Goal: Task Accomplishment & Management: Complete application form

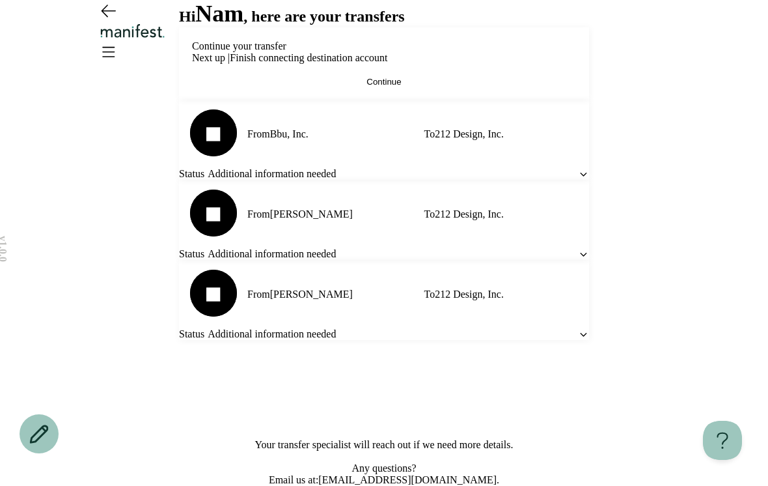
click at [499, 87] on button "Continue" at bounding box center [384, 82] width 384 height 10
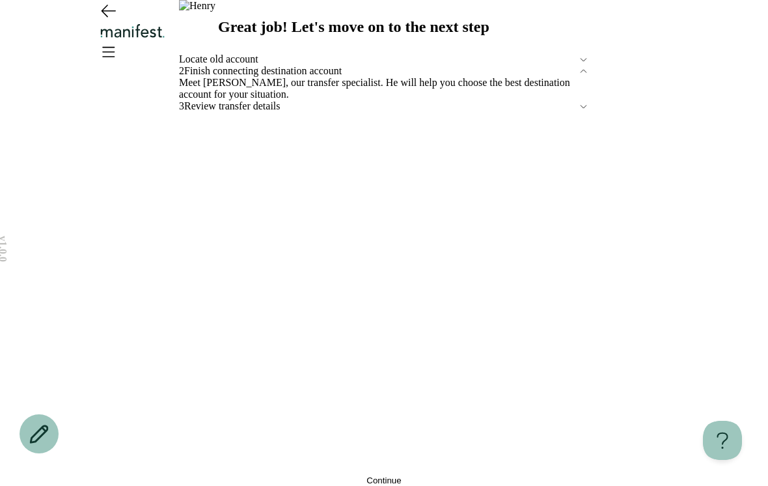
click at [600, 241] on div "v 1.0.0 Great job! Let's move on to the next step Locate old account 2 Finish c…" at bounding box center [384, 243] width 768 height 486
click at [571, 77] on div "2 Finish connecting destination account" at bounding box center [384, 71] width 410 height 12
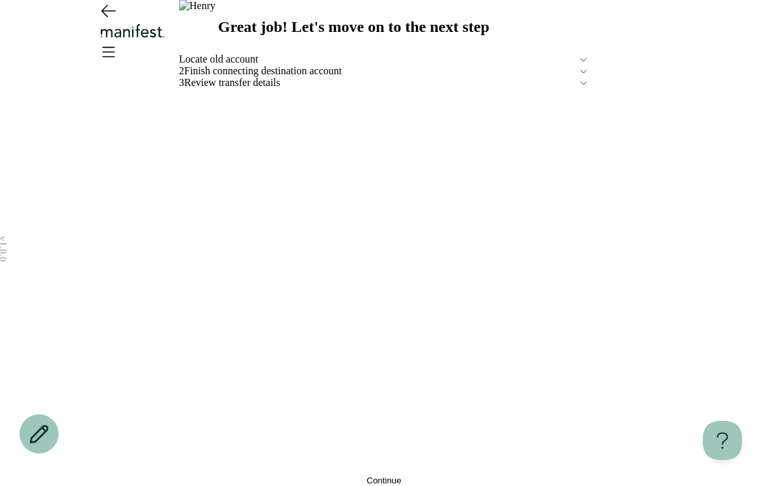
click at [279, 475] on button "Continue" at bounding box center [384, 480] width 410 height 10
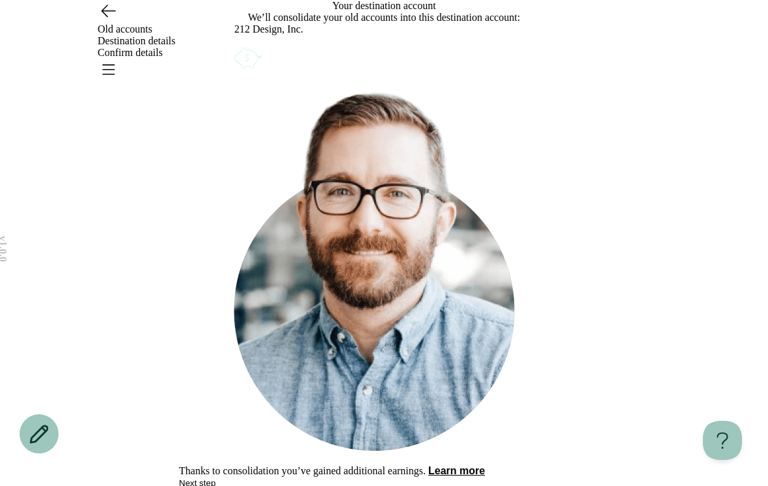
click at [501, 72] on div "212 Design, Inc." at bounding box center [383, 47] width 299 height 48
click at [234, 44] on icon "Account options" at bounding box center [234, 44] width 0 height 0
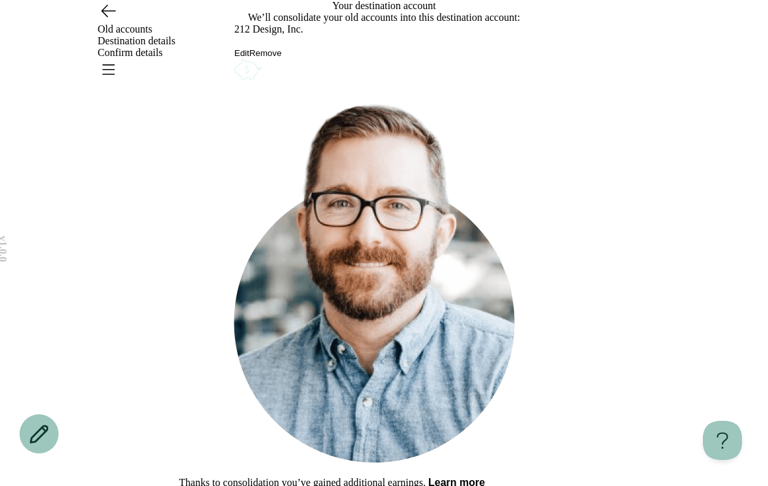
click at [282, 58] on button "Remove" at bounding box center [265, 53] width 33 height 10
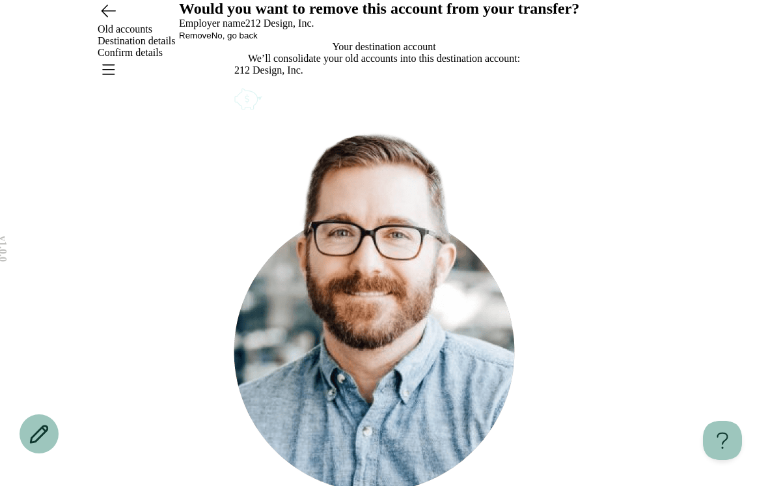
click at [212, 40] on span "Remove" at bounding box center [195, 36] width 33 height 10
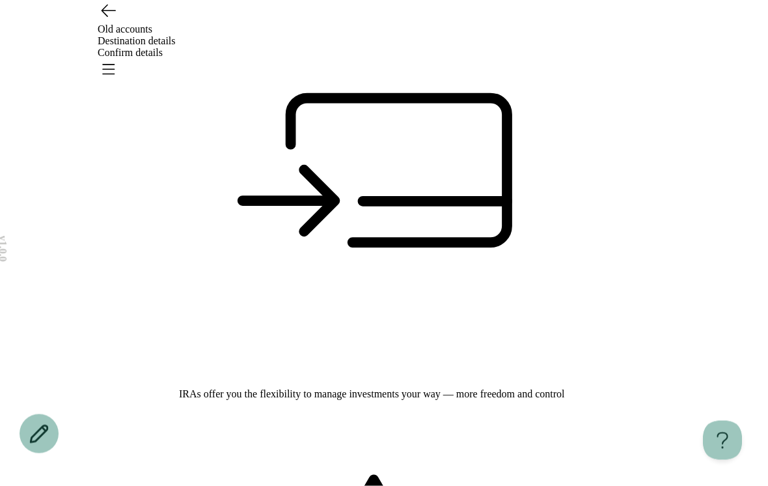
scroll to position [169, 0]
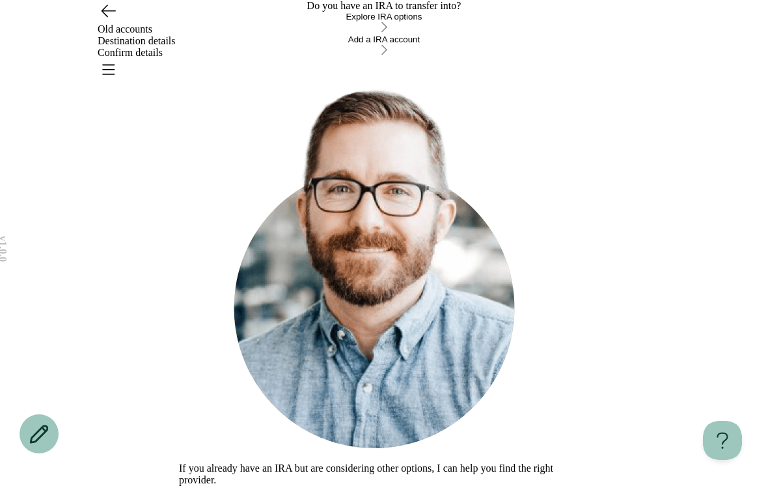
click at [108, 17] on icon "Go back" at bounding box center [109, 11] width 14 height 12
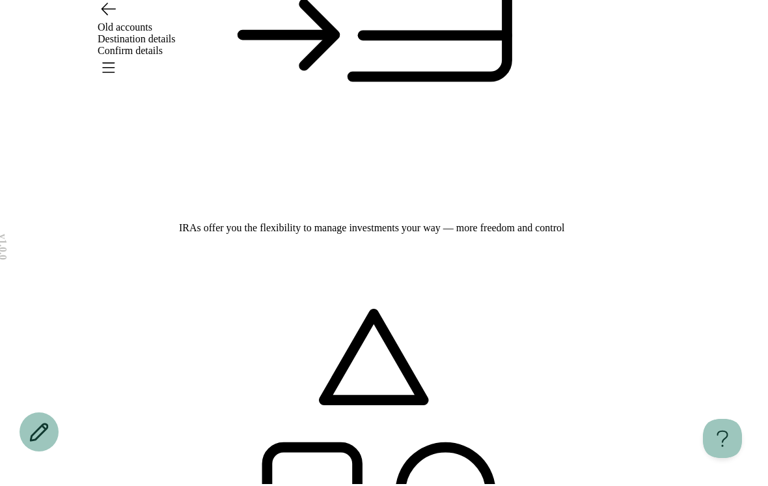
scroll to position [303, 0]
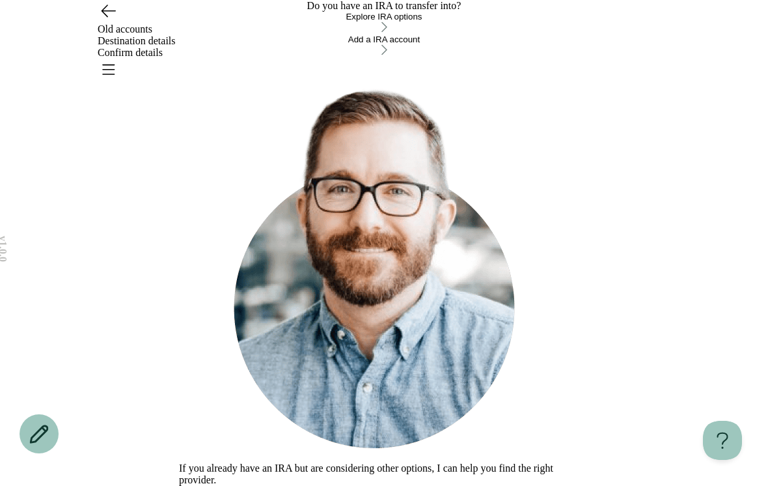
click at [558, 34] on div "button" at bounding box center [384, 27] width 410 height 13
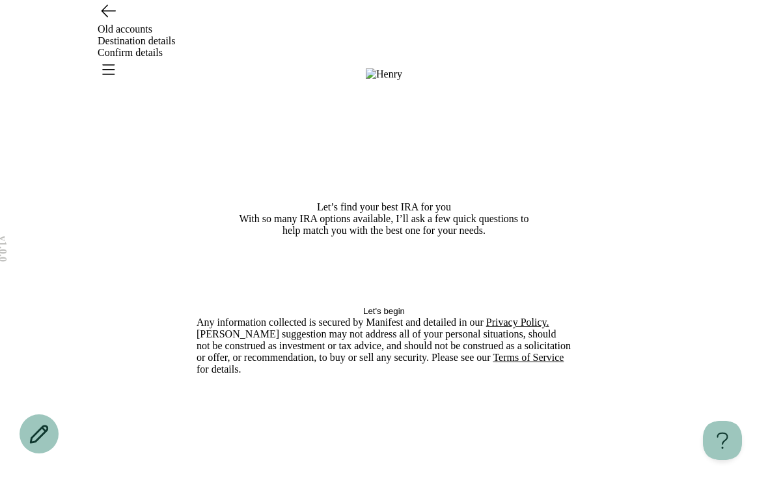
click at [363, 316] on span "Let's begin" at bounding box center [384, 311] width 42 height 10
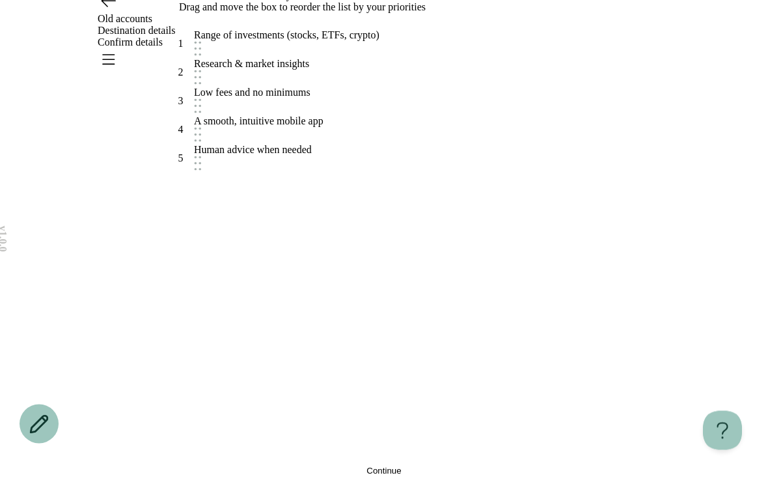
scroll to position [32, 0]
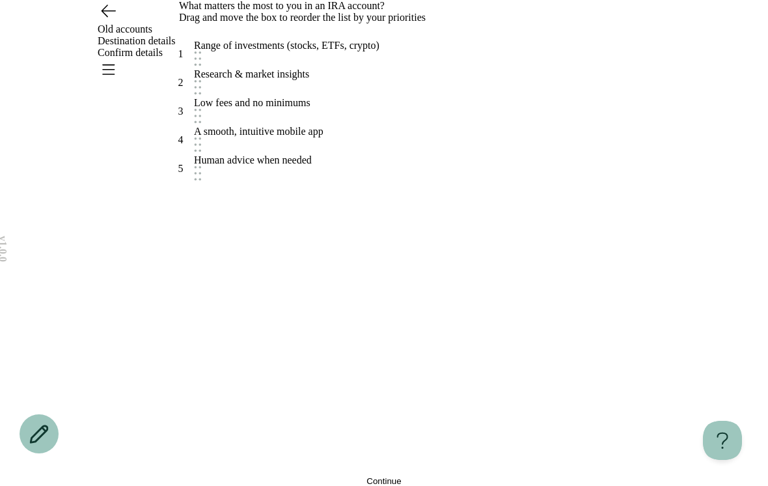
click at [433, 476] on button "Continue" at bounding box center [384, 481] width 410 height 10
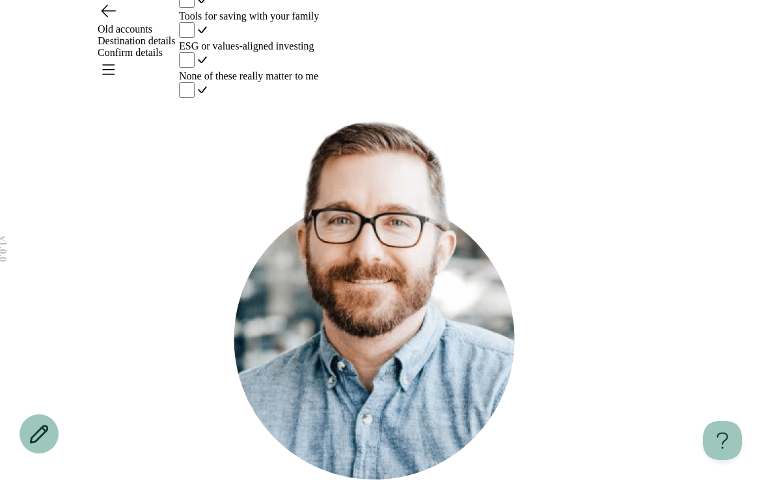
scroll to position [79, 0]
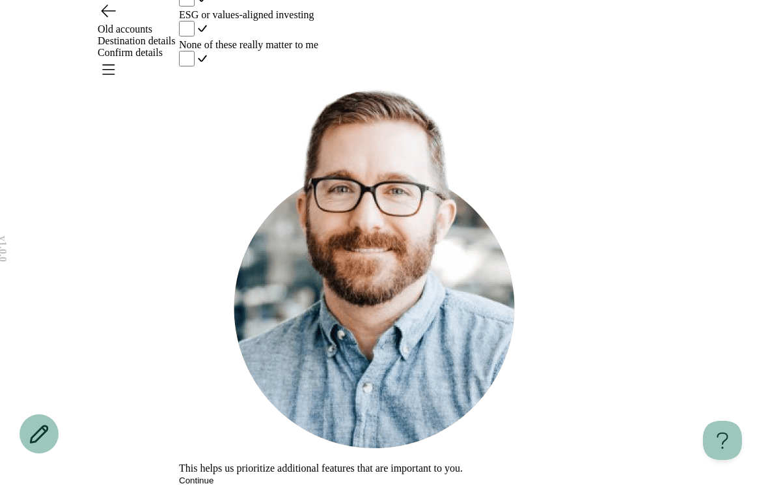
click at [633, 343] on div "v 1.0.0 Old accounts Destination details Confirm details Do any of these extras…" at bounding box center [384, 206] width 768 height 560
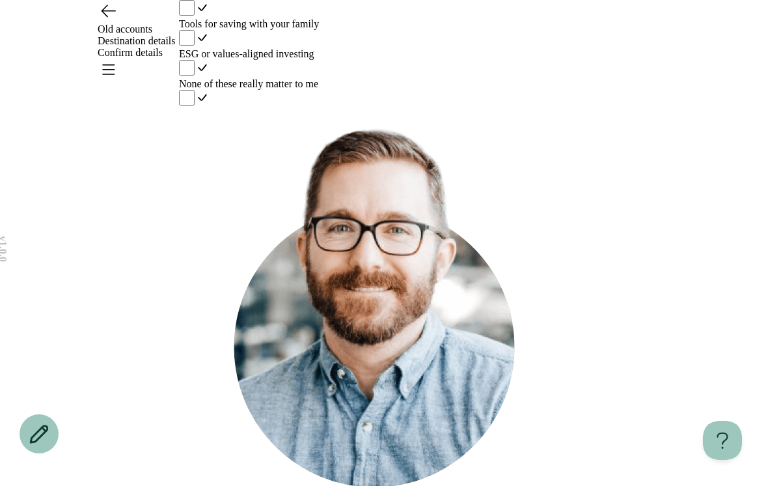
scroll to position [33, 0]
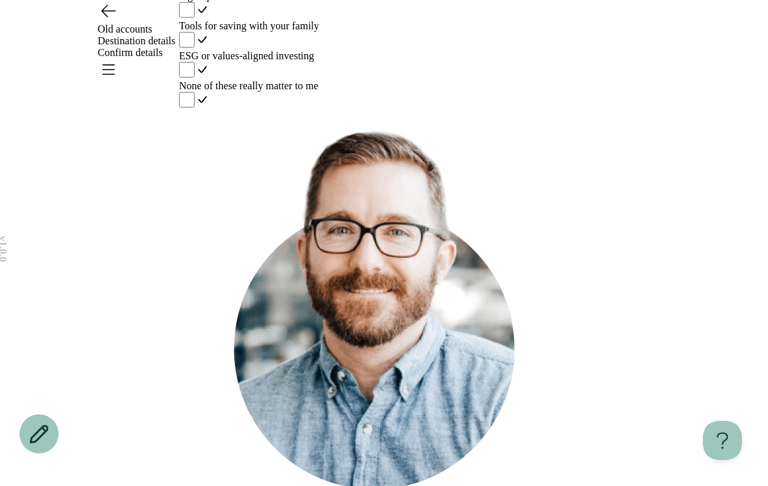
click at [141, 141] on div "v 1.0.0 Old accounts Destination details Confirm details Do any of these extras…" at bounding box center [384, 247] width 768 height 560
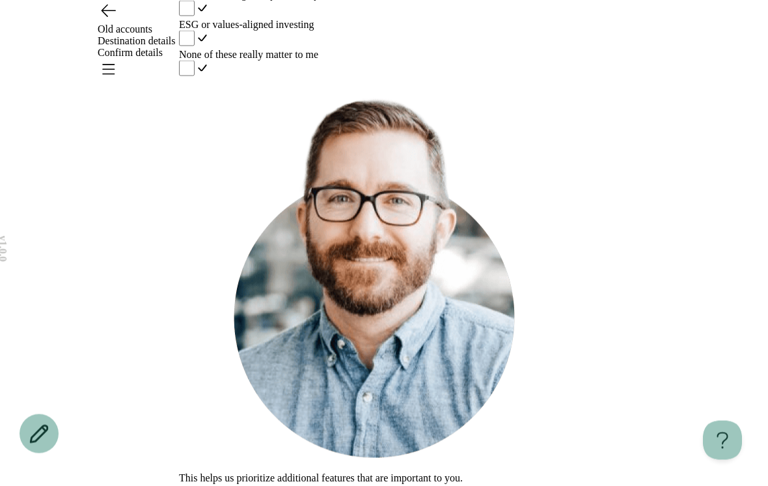
scroll to position [3, 0]
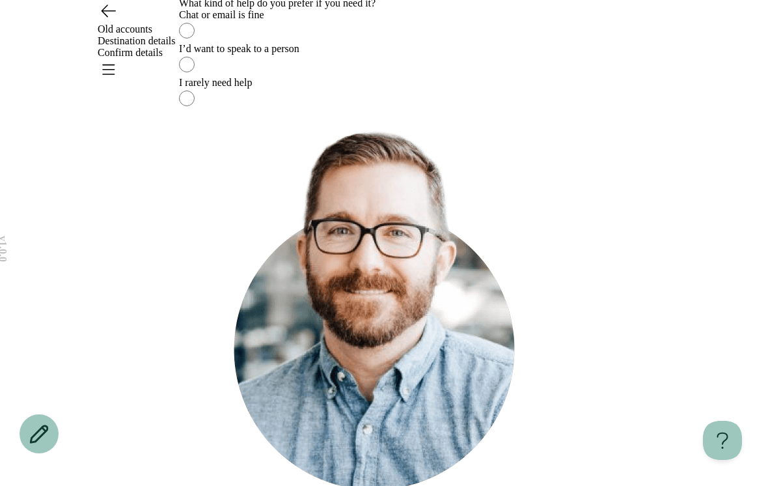
click at [555, 111] on label "I rarely need help" at bounding box center [384, 94] width 410 height 34
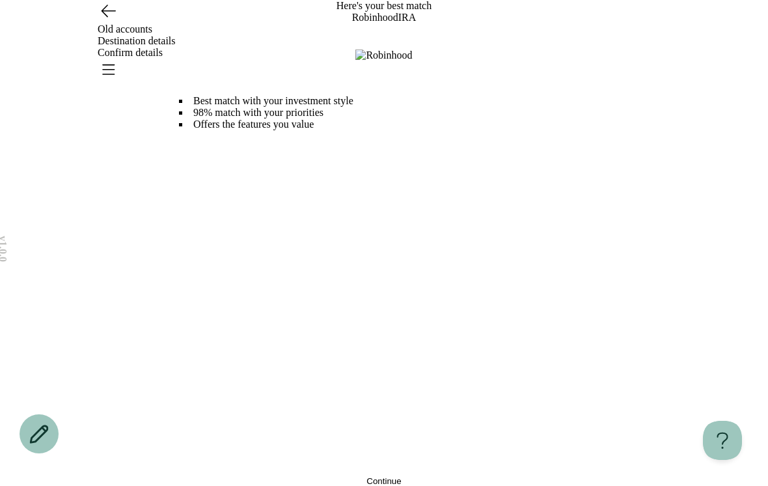
click at [351, 476] on button "Continue" at bounding box center [384, 481] width 410 height 10
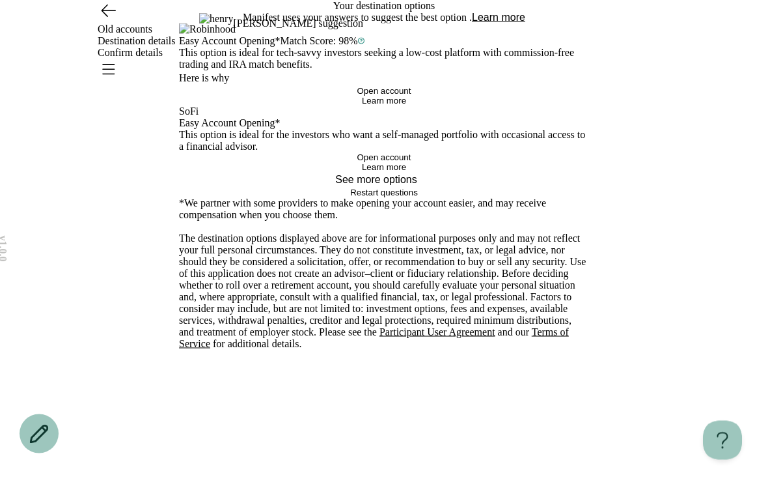
scroll to position [113, 0]
click at [450, 96] on button "Open account" at bounding box center [384, 91] width 410 height 10
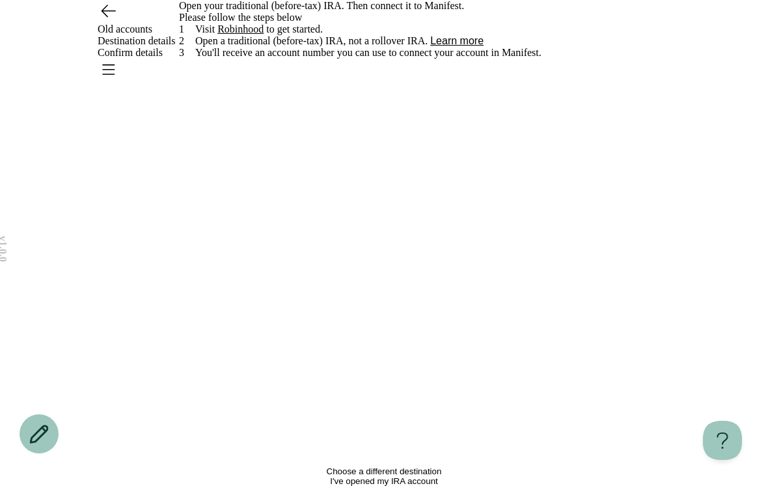
click at [409, 476] on span "I've opened my IRA account" at bounding box center [384, 481] width 108 height 10
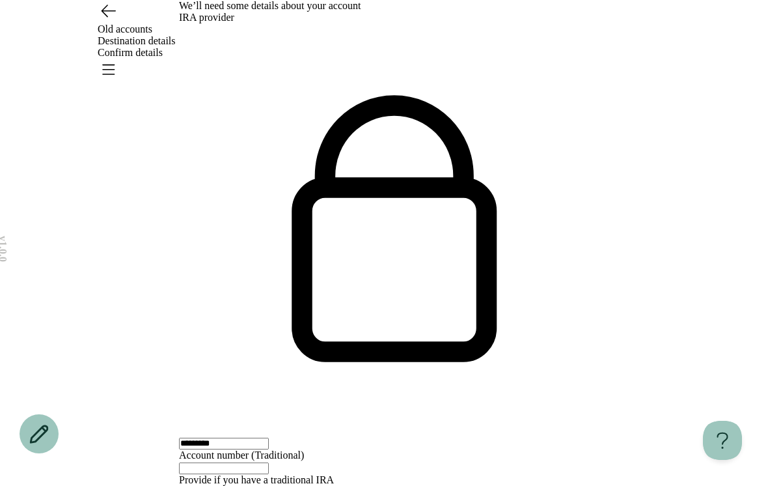
click at [269, 462] on input "text" at bounding box center [224, 468] width 90 height 12
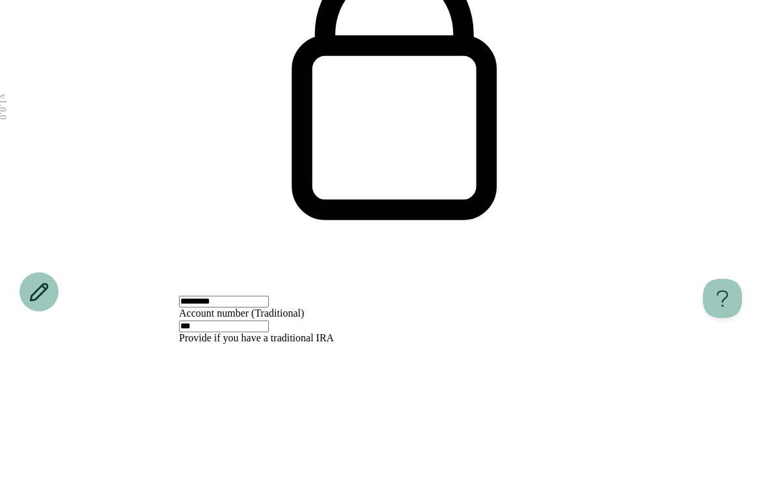
type input "***"
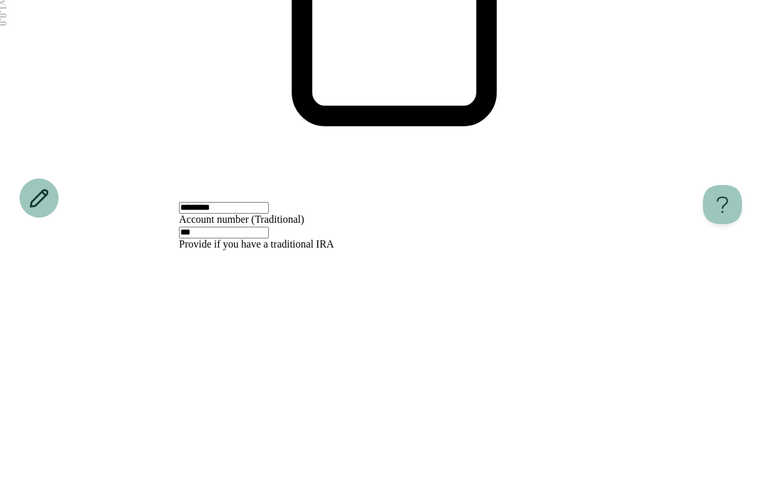
type input "***"
click at [644, 183] on div "v 1.0.0 Old accounts Destination details Confirm details We’ll need some detail…" at bounding box center [384, 493] width 768 height 987
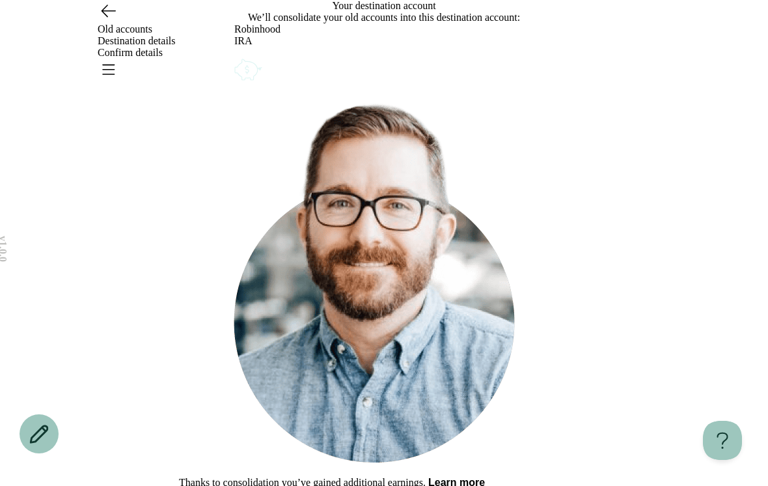
click at [116, 21] on icon "Go back" at bounding box center [108, 10] width 21 height 21
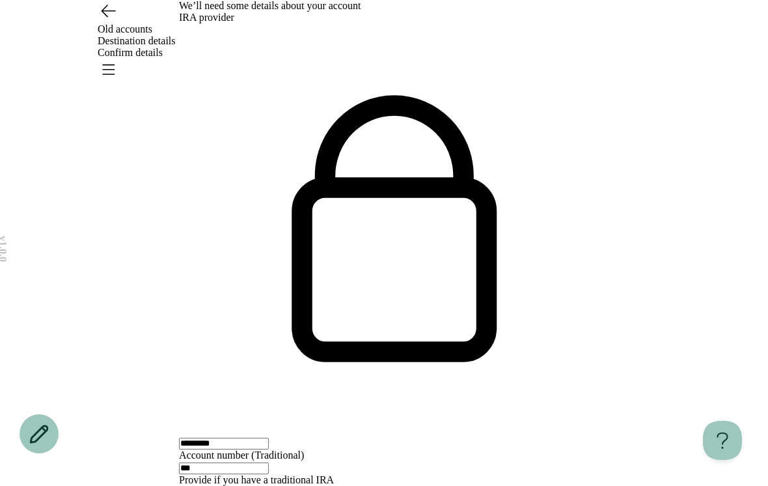
scroll to position [1, 0]
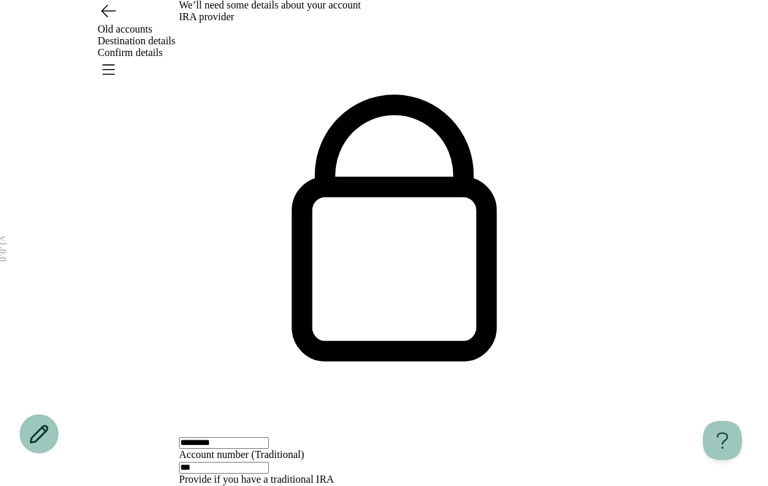
click at [269, 437] on input "*********" at bounding box center [224, 443] width 90 height 12
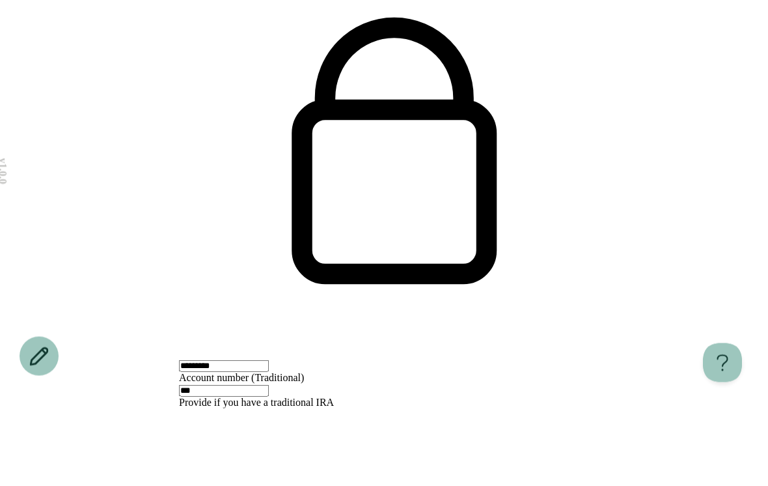
type input "*********"
click at [269, 437] on input "*********" at bounding box center [224, 443] width 90 height 12
click at [249, 437] on input "*********" at bounding box center [224, 443] width 90 height 12
click at [152, 152] on div "v 1.0.0 Old accounts Destination details Confirm details We’ll need some detail…" at bounding box center [384, 487] width 768 height 975
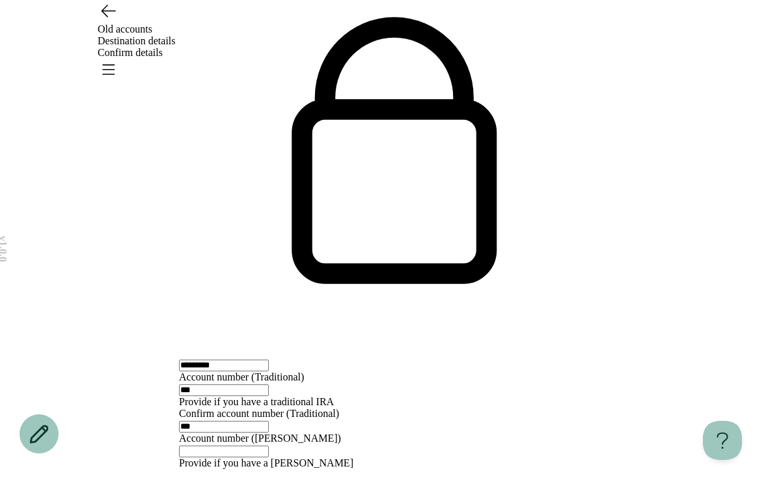
click at [151, 152] on div "v 1.0.0 Old accounts Destination details Confirm details We’ll need some detail…" at bounding box center [384, 409] width 768 height 975
click at [269, 384] on input "***" at bounding box center [224, 390] width 90 height 12
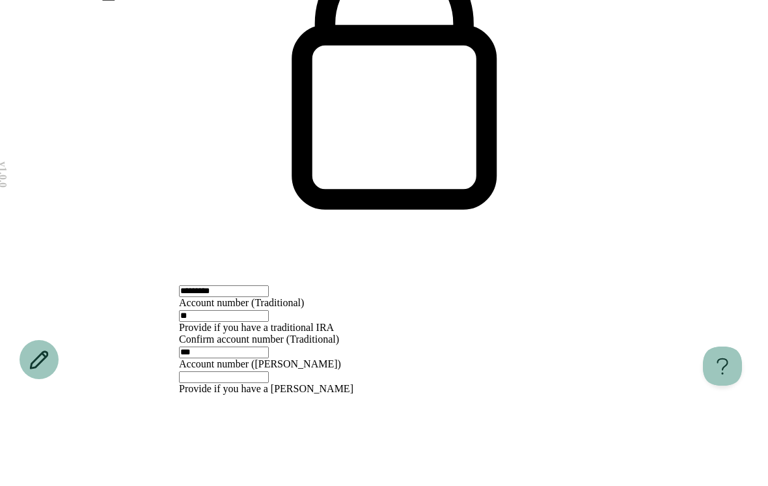
type input "*"
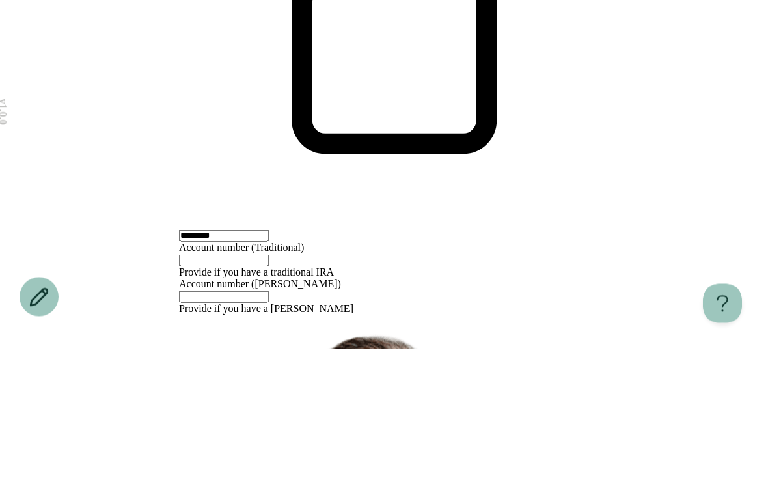
click at [268, 428] on input "text" at bounding box center [224, 434] width 90 height 12
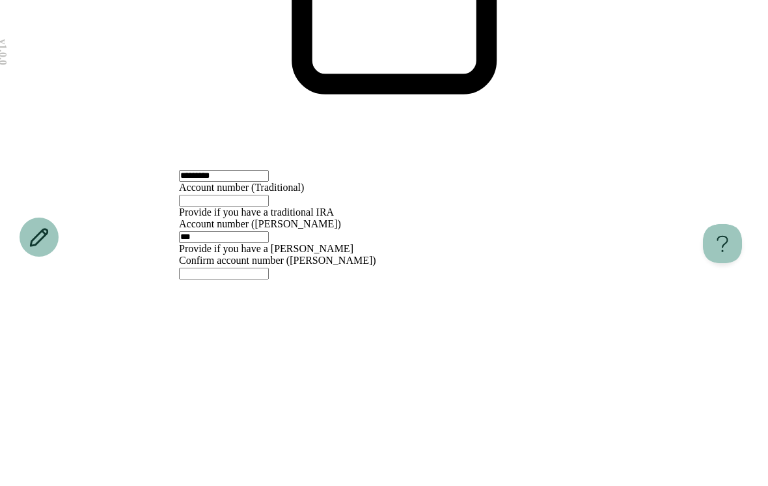
type input "***"
click at [256, 464] on input "text" at bounding box center [224, 470] width 90 height 12
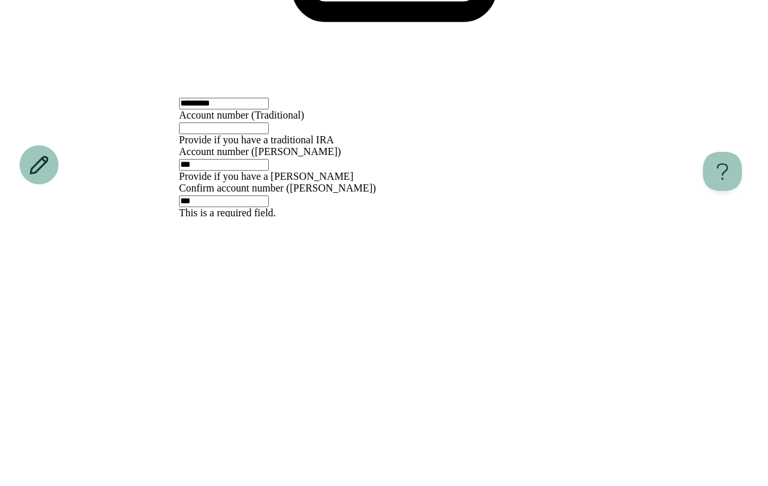
type input "***"
click at [340, 176] on div "We’ll need some details about your account IRA provider ********* Account numbe…" at bounding box center [384, 422] width 410 height 987
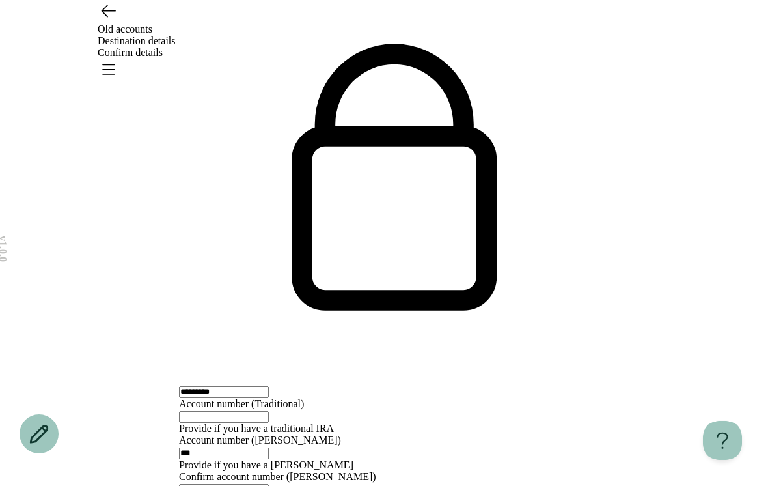
scroll to position [55, 0]
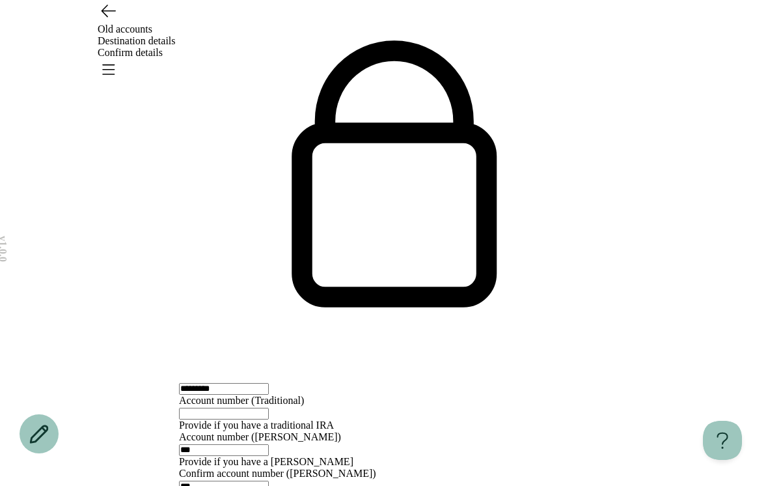
click at [269, 407] on input "text" at bounding box center [224, 413] width 90 height 12
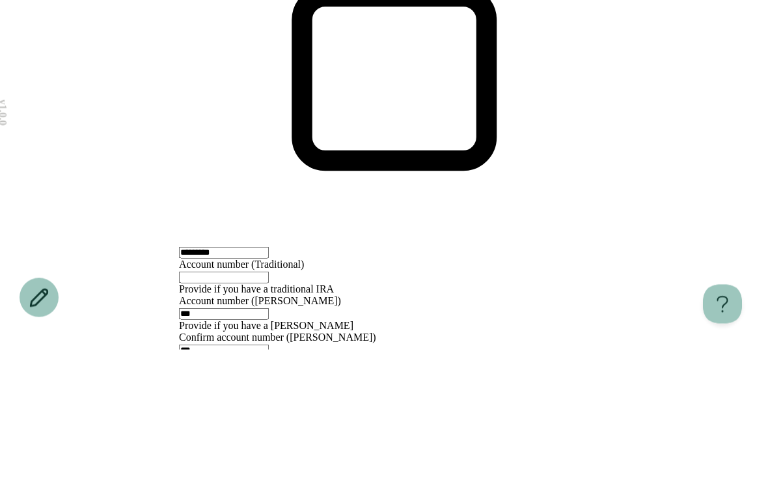
click at [156, 173] on div "v 1.0.0 Old accounts Destination details Confirm details We’ll need some detail…" at bounding box center [384, 432] width 768 height 975
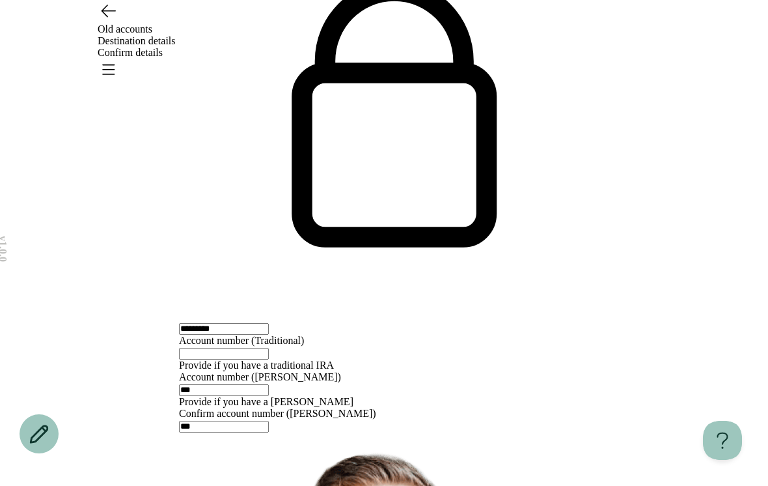
scroll to position [125, 0]
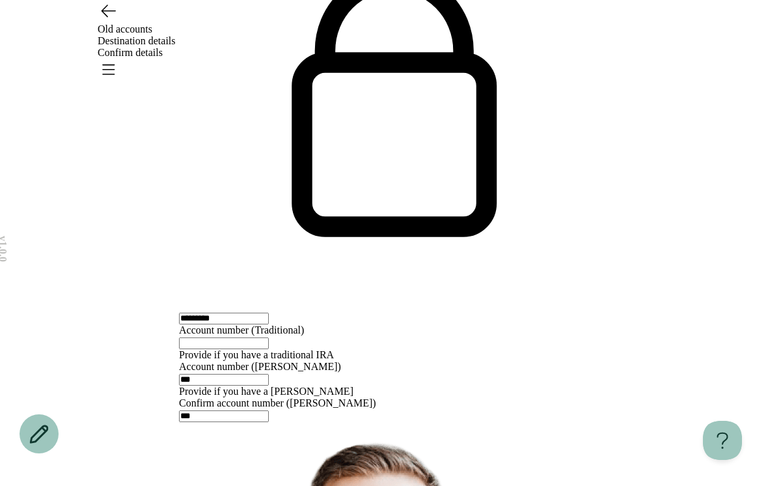
click at [269, 374] on input "***" at bounding box center [224, 380] width 90 height 12
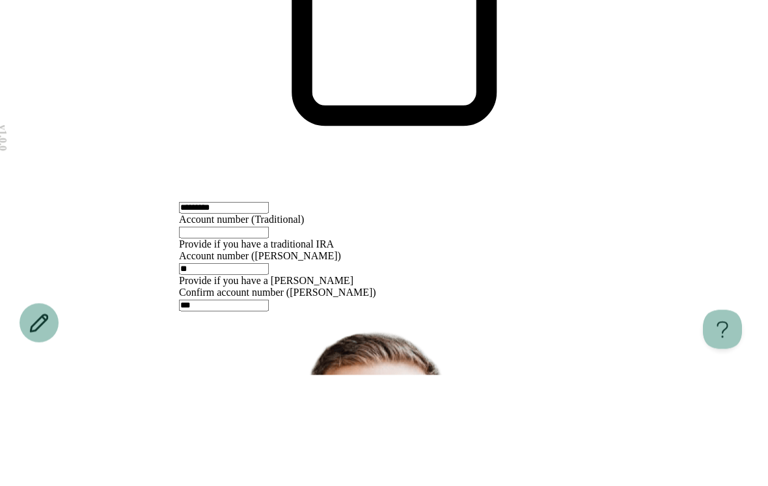
type input "*"
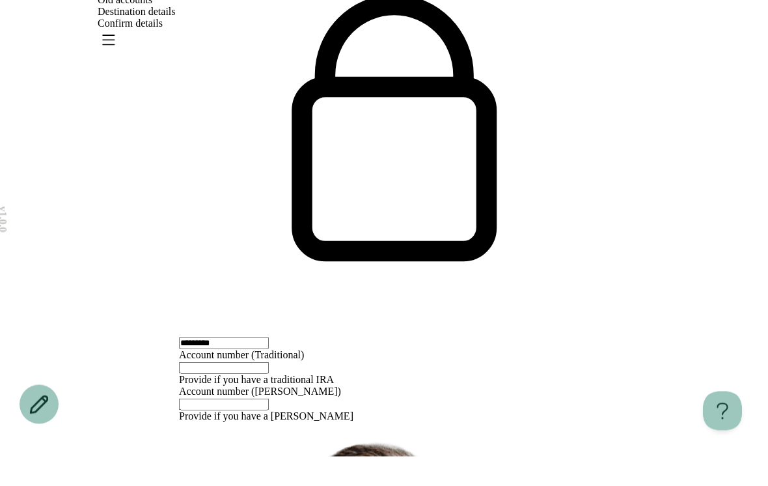
click at [94, 153] on div "v 1.0.0 Old accounts Destination details Confirm details We’ll need some detail…" at bounding box center [384, 404] width 768 height 950
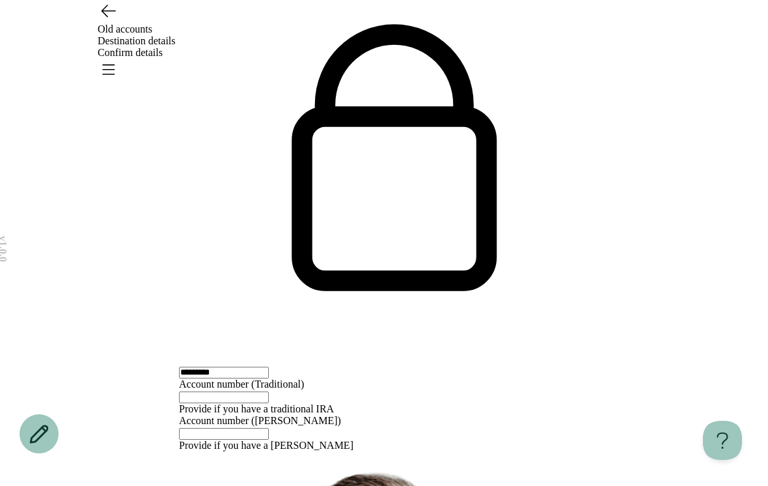
scroll to position [42, 0]
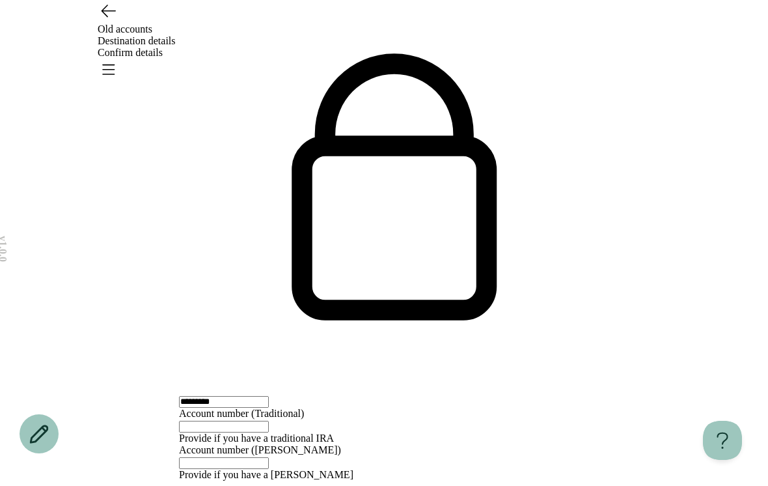
click at [112, 21] on icon "Go back" at bounding box center [108, 10] width 21 height 21
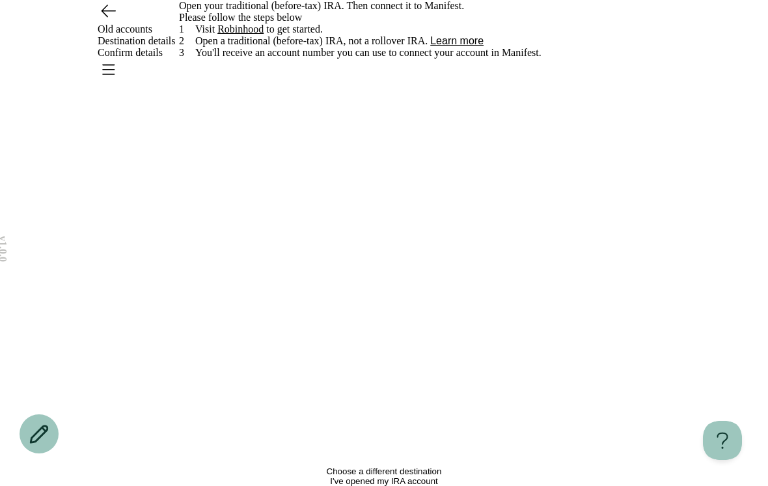
click at [639, 28] on div "Old accounts Destination details Confirm details" at bounding box center [384, 41] width 768 height 82
click at [102, 17] on icon "Go back" at bounding box center [109, 11] width 14 height 12
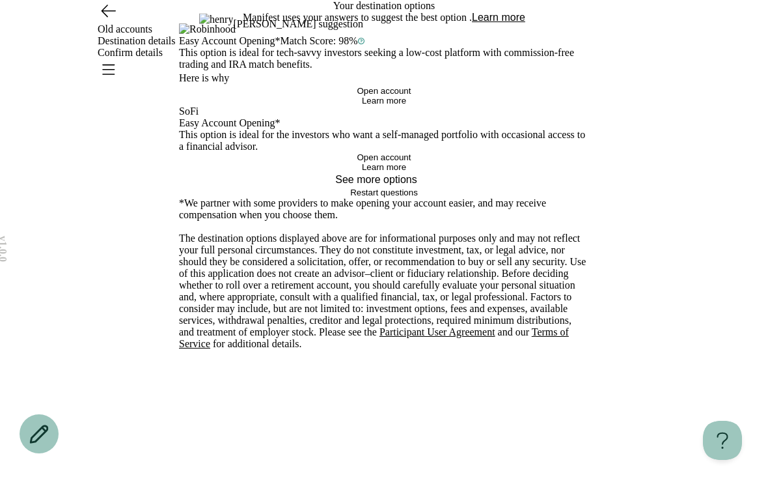
scroll to position [133, 0]
click at [105, 21] on icon "Go back" at bounding box center [108, 10] width 21 height 21
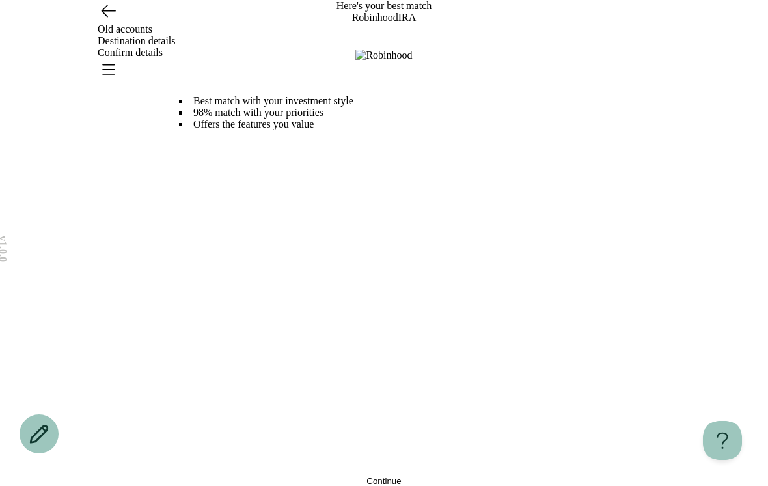
click at [103, 21] on icon "Go back" at bounding box center [108, 10] width 21 height 21
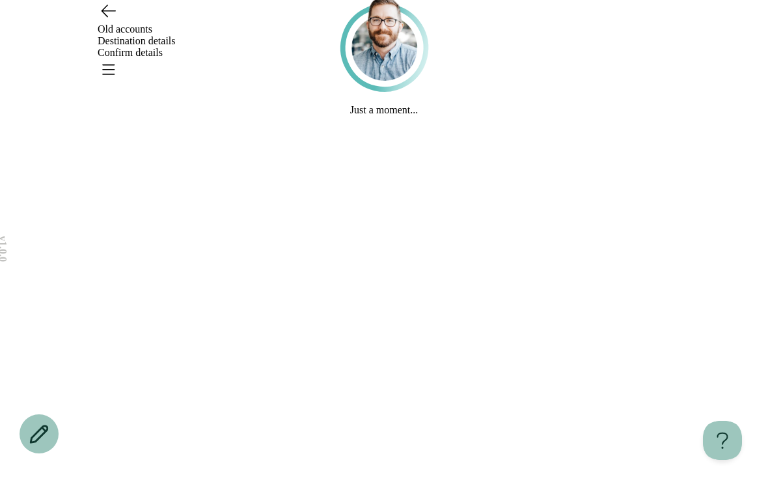
click at [115, 65] on icon "Open menu" at bounding box center [109, 69] width 12 height 9
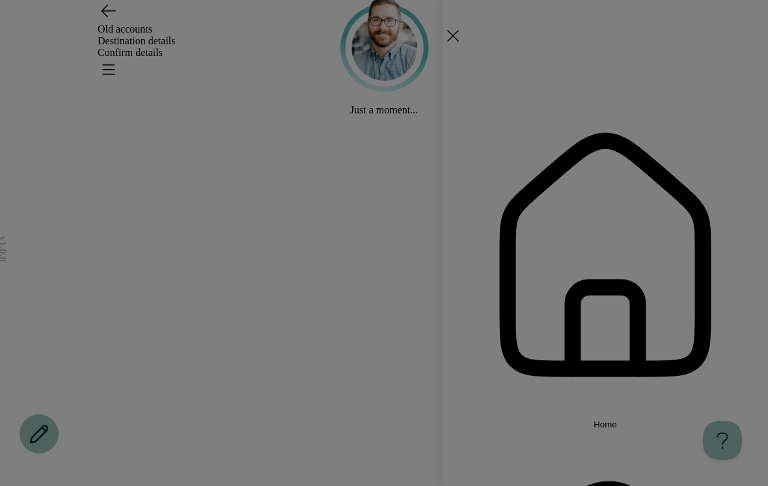
click at [617, 419] on span "Home" at bounding box center [605, 424] width 23 height 10
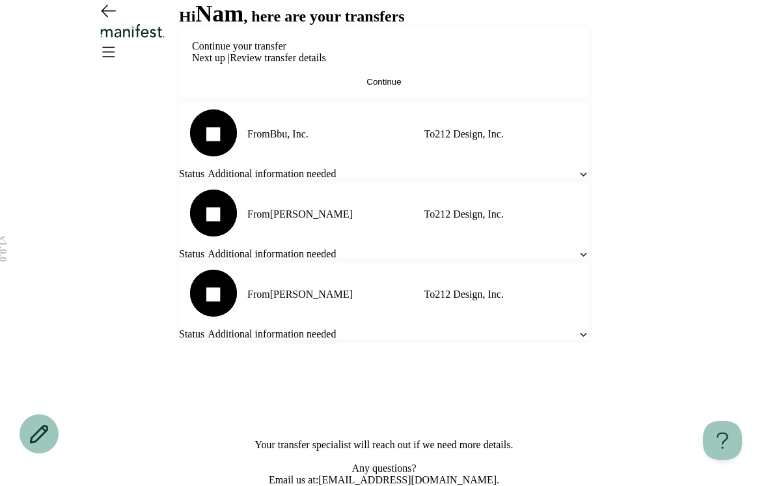
click at [427, 87] on button "Continue" at bounding box center [384, 82] width 384 height 10
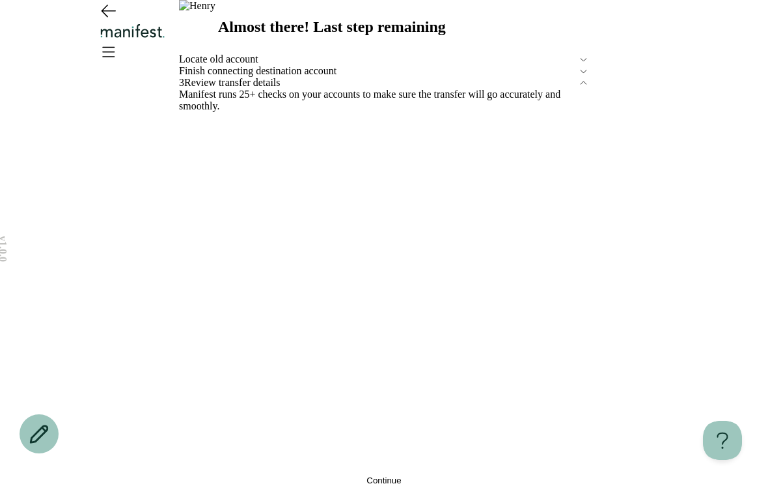
click at [364, 65] on span "Locate old account" at bounding box center [378, 59] width 399 height 12
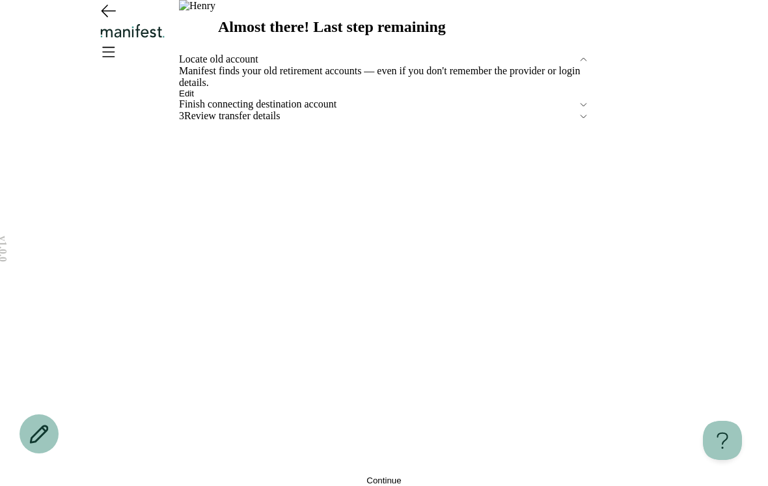
click at [194, 98] on button "Edit" at bounding box center [186, 94] width 15 height 10
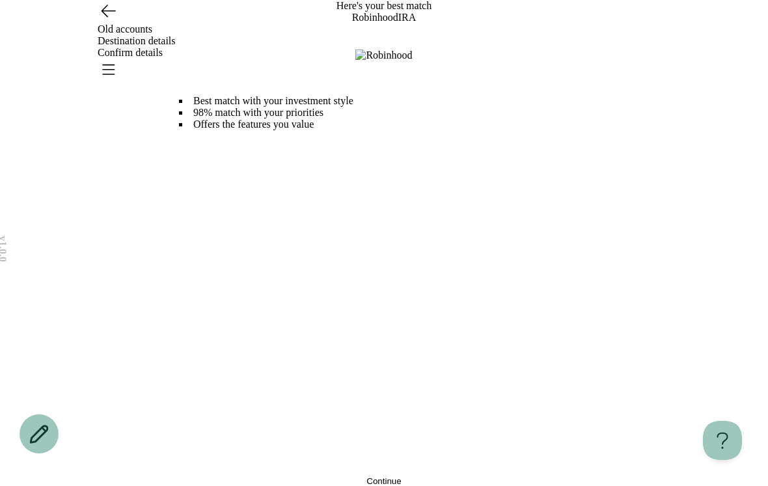
click at [98, 21] on icon "Go back" at bounding box center [108, 10] width 21 height 21
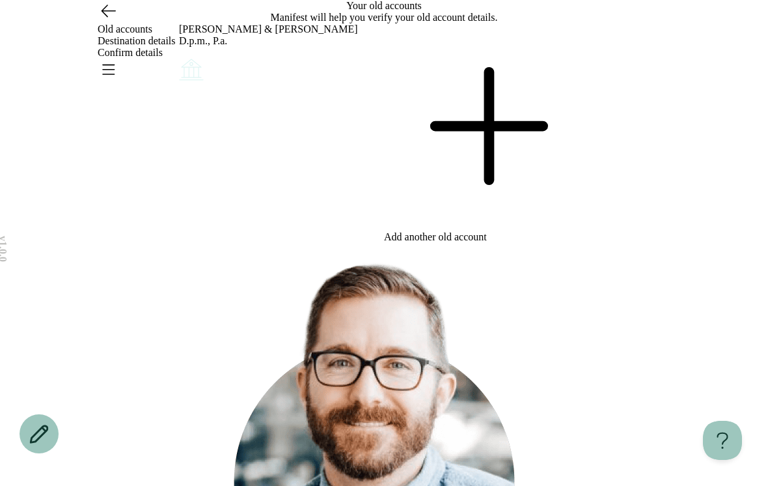
click at [99, 21] on icon "Go back" at bounding box center [108, 10] width 21 height 21
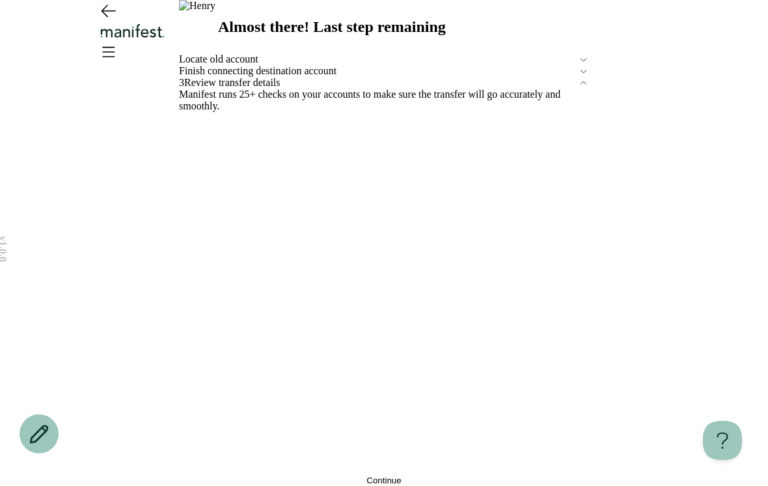
click at [435, 475] on button "Continue" at bounding box center [384, 480] width 410 height 10
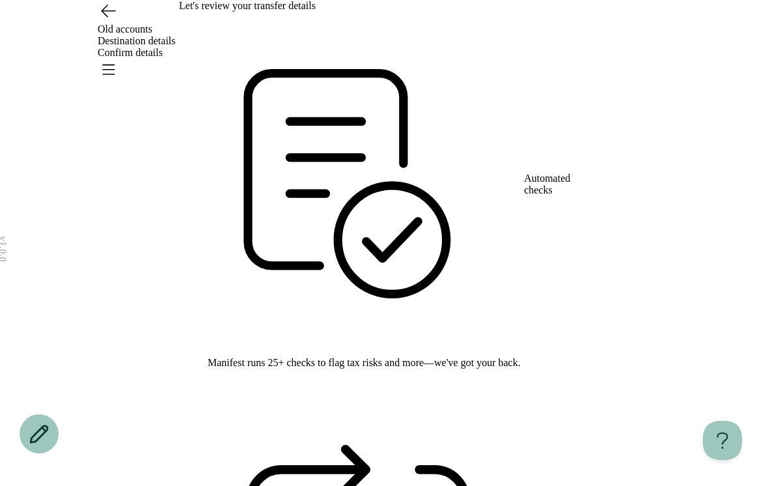
click at [100, 21] on icon "Go back" at bounding box center [108, 10] width 21 height 21
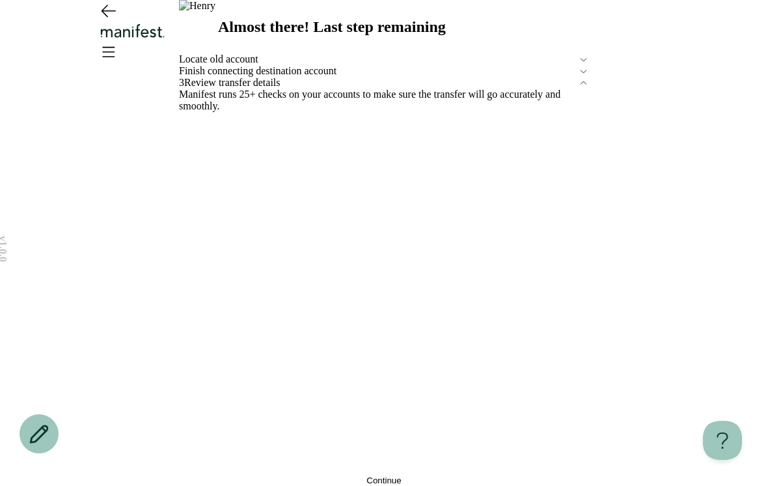
click at [319, 65] on span "Locate old account" at bounding box center [378, 59] width 399 height 12
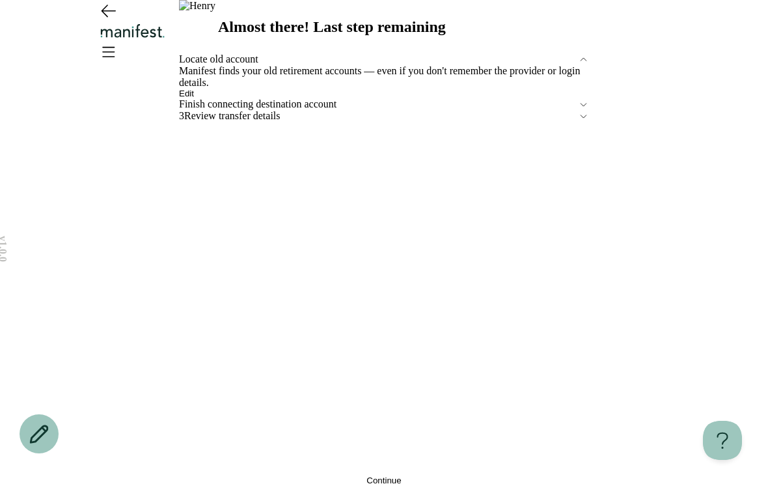
click at [243, 98] on div "Manifest finds your old retirement accounts — even if you don't remember the pr…" at bounding box center [384, 81] width 410 height 33
click at [194, 98] on span "Edit" at bounding box center [186, 94] width 15 height 10
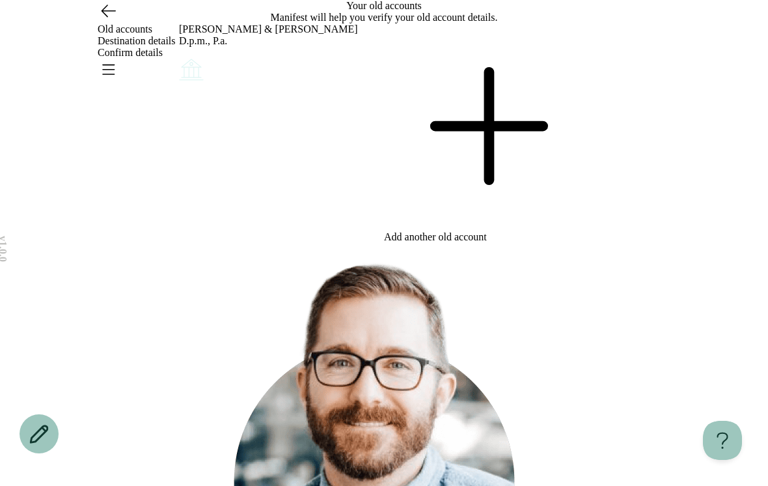
click at [299, 312] on div "What would you like to do? Remove Edit Go back Your old accounts Manifest will …" at bounding box center [384, 335] width 410 height 671
click at [179, 56] on icon "Account options" at bounding box center [179, 56] width 0 height 0
click at [227, 70] on button "Remove" at bounding box center [210, 65] width 33 height 10
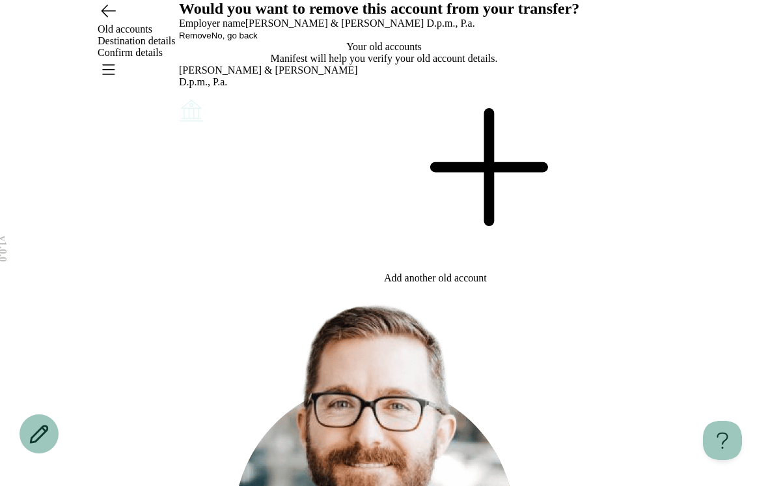
click at [212, 40] on span "Remove" at bounding box center [195, 36] width 33 height 10
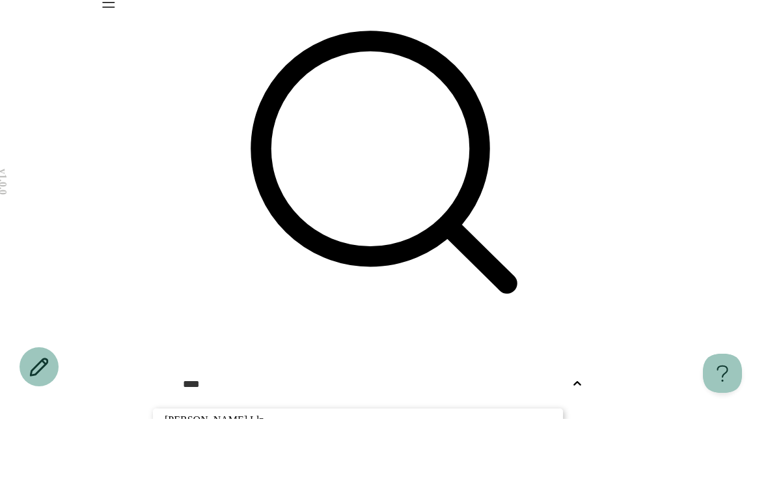
scroll to position [101, 0]
type input "****"
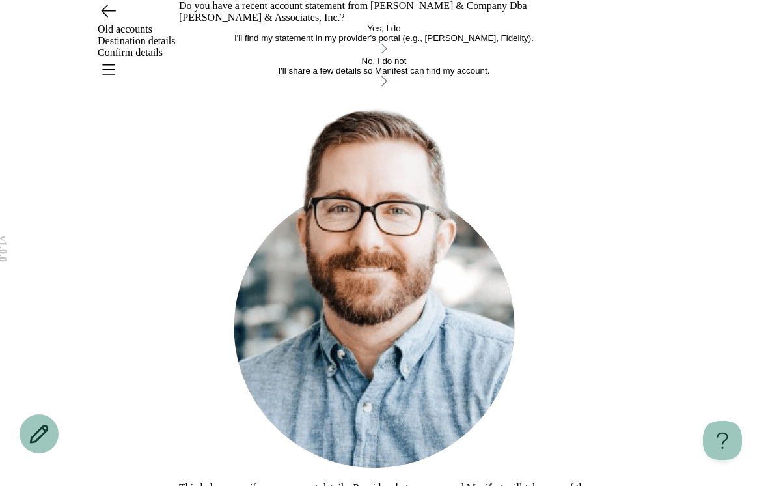
click at [359, 89] on button "No, I do not I'll share a few details so Manifest can find my account." at bounding box center [384, 72] width 410 height 33
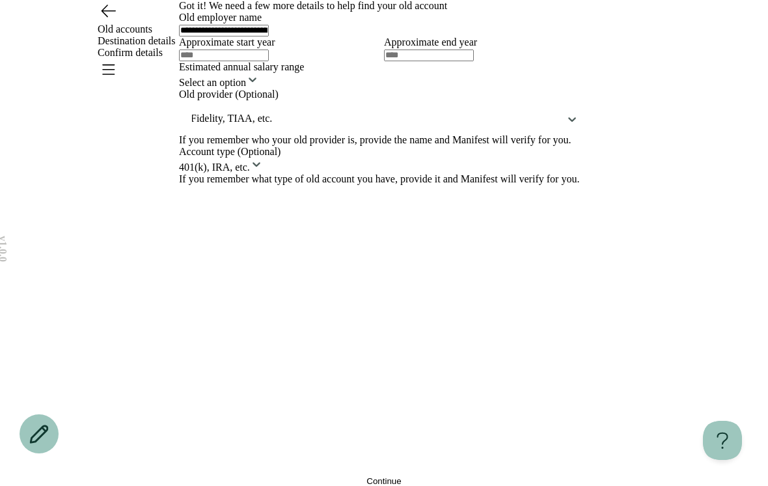
click at [269, 61] on input "text" at bounding box center [224, 55] width 90 height 12
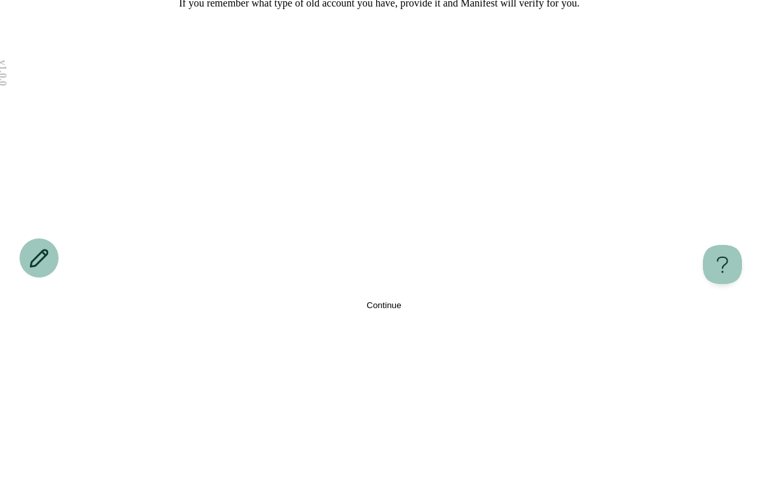
type input "****"
click at [474, 61] on input "text" at bounding box center [429, 55] width 90 height 12
type input "****"
click at [436, 89] on div "Select an option" at bounding box center [384, 81] width 410 height 16
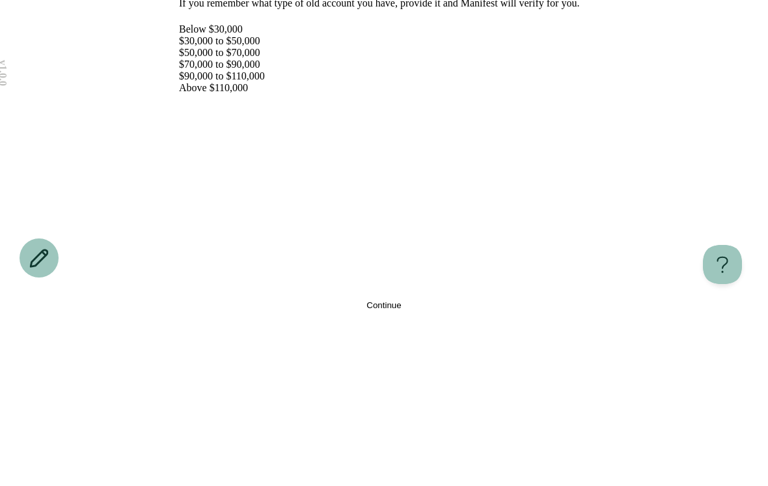
scroll to position [172, 0]
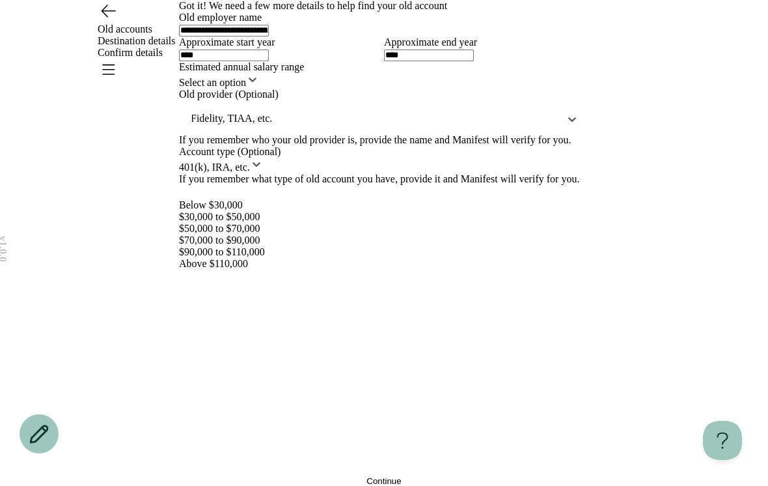
click at [265, 246] on div "$70,000 to $90,000" at bounding box center [222, 240] width 86 height 12
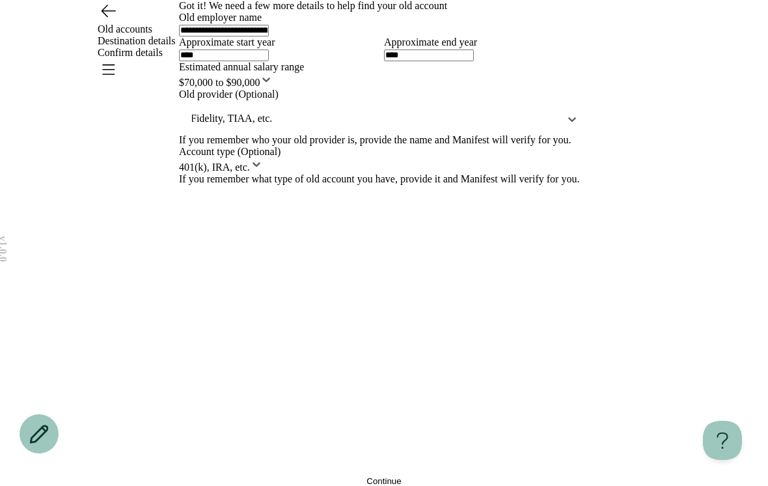
click at [668, 308] on div "**********" at bounding box center [384, 243] width 768 height 486
click at [408, 476] on button "Continue" at bounding box center [384, 481] width 410 height 10
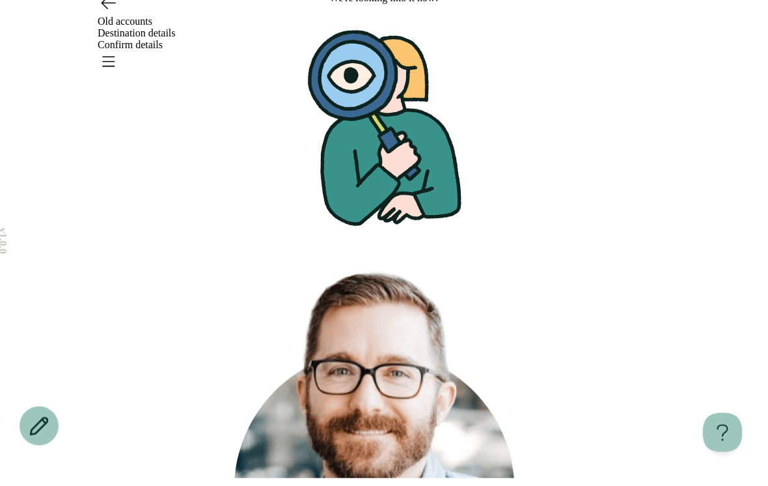
scroll to position [29, 0]
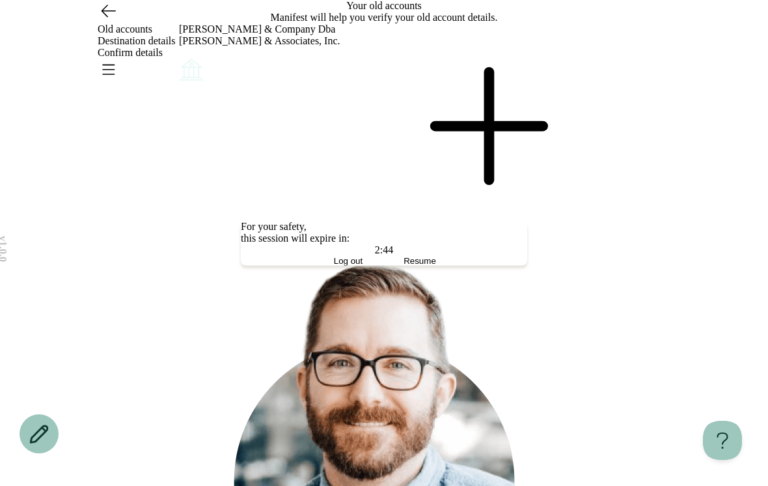
click at [430, 266] on span "Resume" at bounding box center [420, 261] width 33 height 10
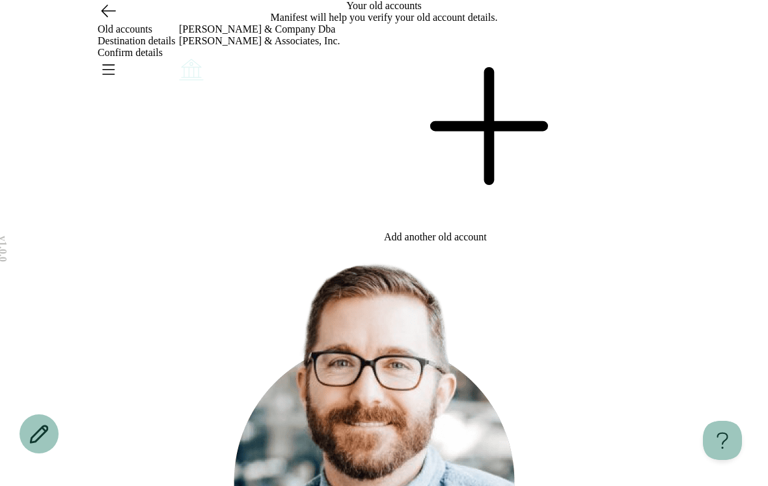
click at [368, 364] on div "What would you like to do? Remove Edit Go back Your old accounts Manifest will …" at bounding box center [384, 335] width 410 height 671
click at [93, 143] on div "v 1.0.0 Old accounts Destination details Confirm details Your changes are unsav…" at bounding box center [384, 335] width 768 height 671
click at [708, 325] on div "v 1.0.0 Old accounts Destination details Confirm details Your changes are unsav…" at bounding box center [384, 335] width 768 height 671
click at [565, 23] on p "Manifest will help you verify your old account details." at bounding box center [384, 18] width 410 height 12
click at [110, 21] on icon "Go back" at bounding box center [108, 10] width 21 height 21
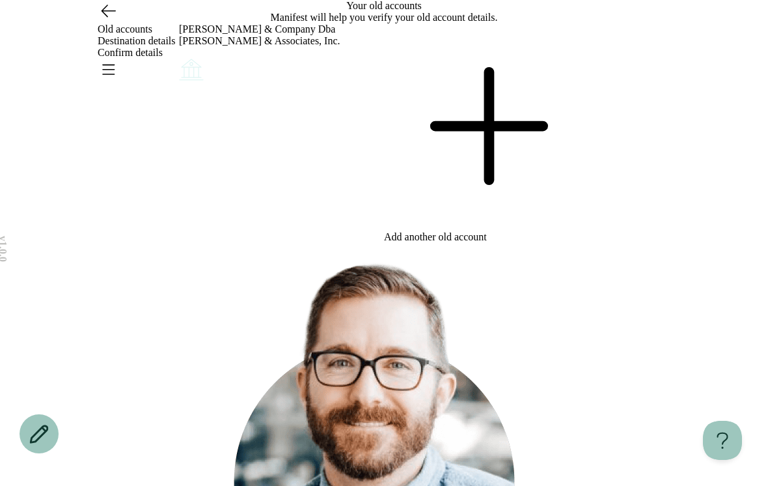
click at [384, 174] on div "Paul C. Higginbotham & Company Dba Higginbotham & Associates, Inc." at bounding box center [281, 132] width 205 height 219
click at [384, 173] on div "Paul C. Higginbotham & Company Dba Higginbotham & Associates, Inc." at bounding box center [281, 132] width 205 height 219
click at [589, 187] on icon at bounding box center [486, 125] width 205 height 205
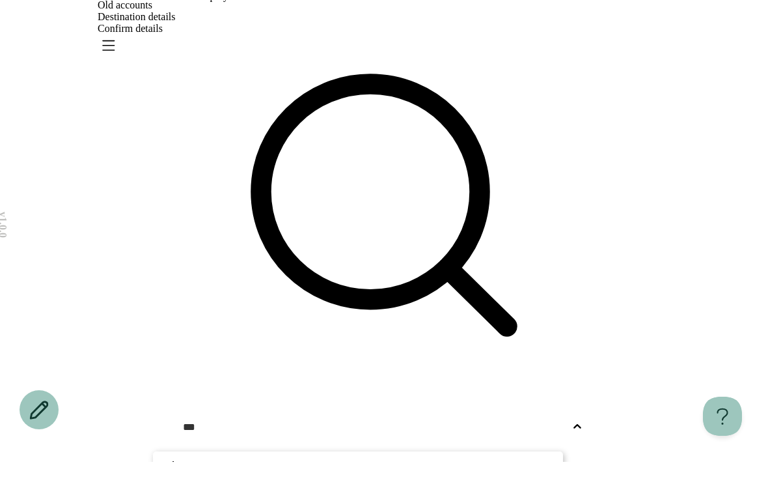
click at [324, 482] on p "Ghg" at bounding box center [358, 490] width 387 height 16
type input "***"
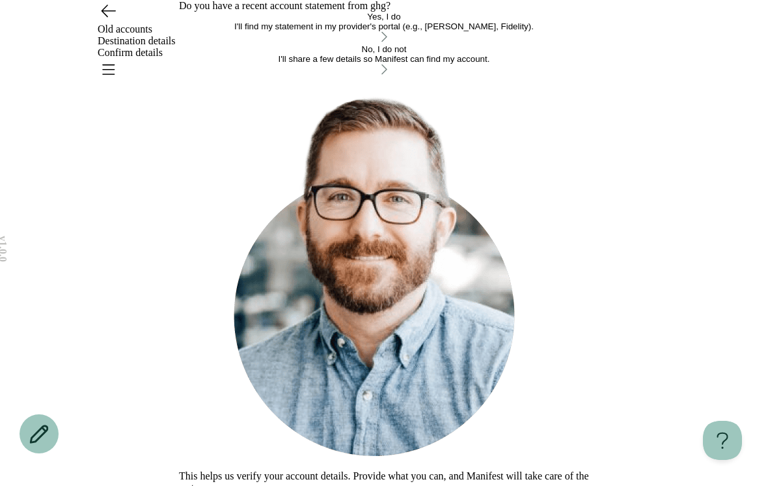
click at [456, 21] on div "Yes, I do" at bounding box center [384, 17] width 410 height 10
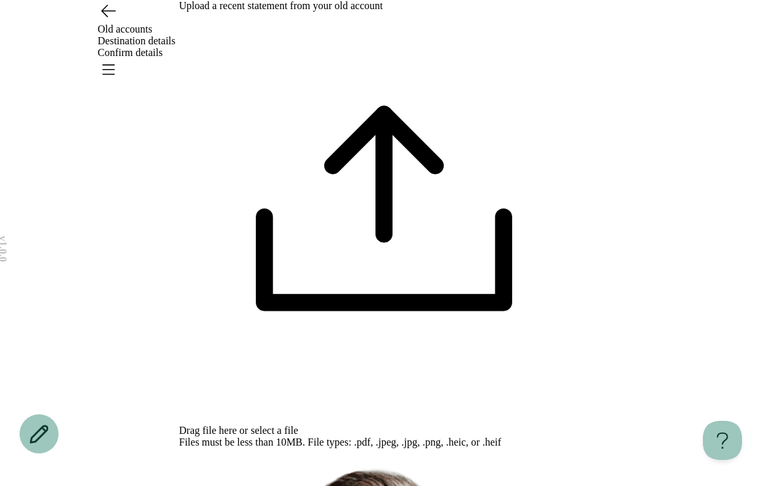
click at [298, 424] on span "select a file" at bounding box center [275, 429] width 48 height 11
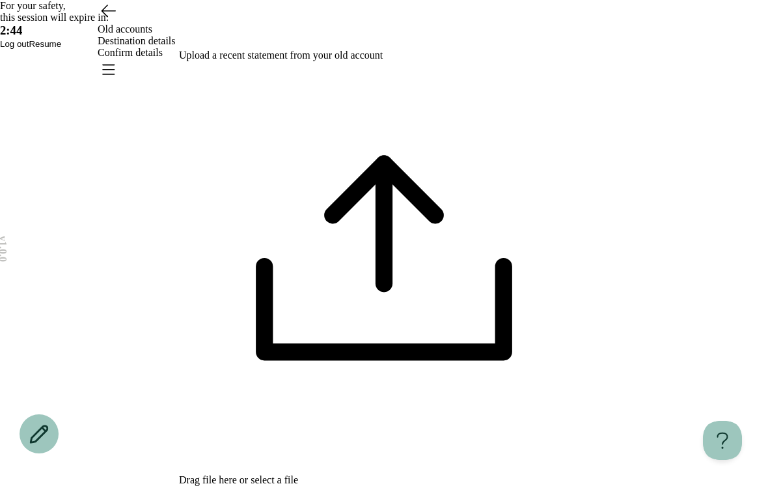
click at [61, 49] on span "Resume" at bounding box center [45, 44] width 33 height 10
click at [61, 49] on button "Resume" at bounding box center [45, 44] width 33 height 10
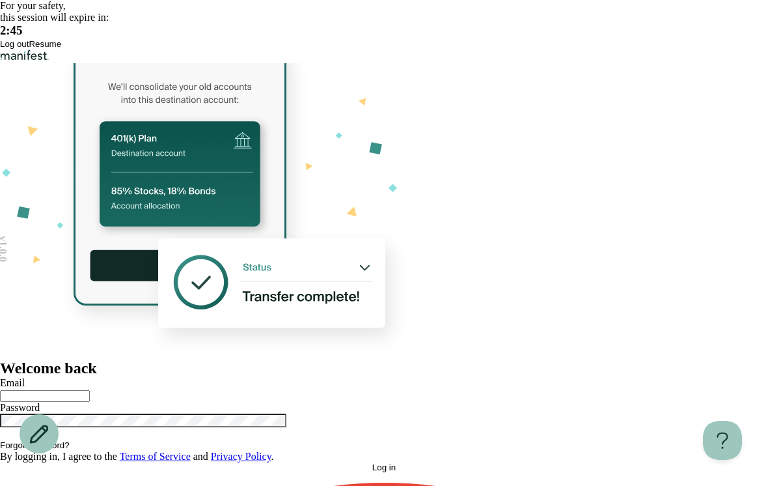
click at [61, 49] on button "Resume" at bounding box center [45, 44] width 33 height 10
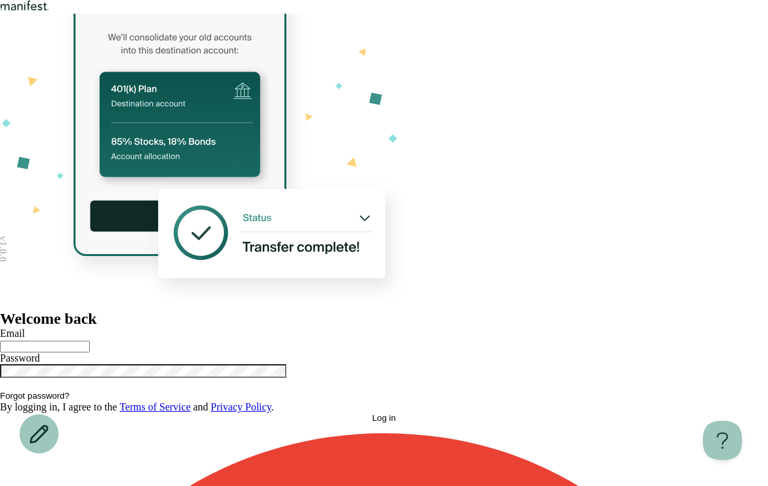
click at [90, 340] on input "text" at bounding box center [45, 346] width 90 height 12
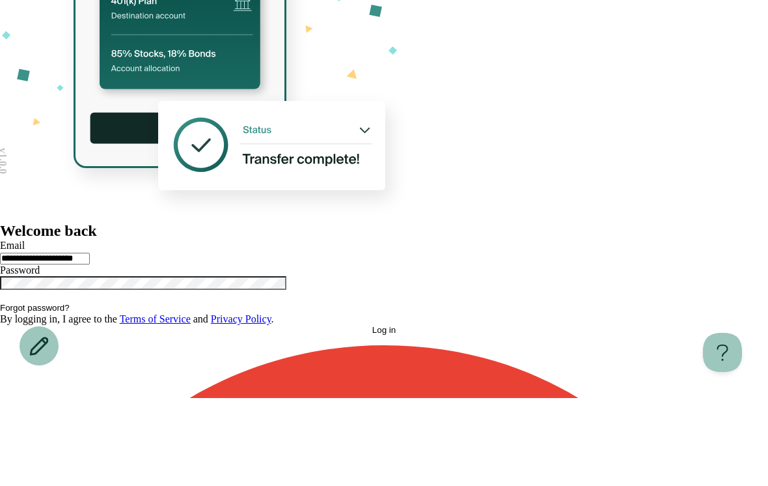
type input "**********"
click at [560, 364] on div at bounding box center [384, 376] width 768 height 25
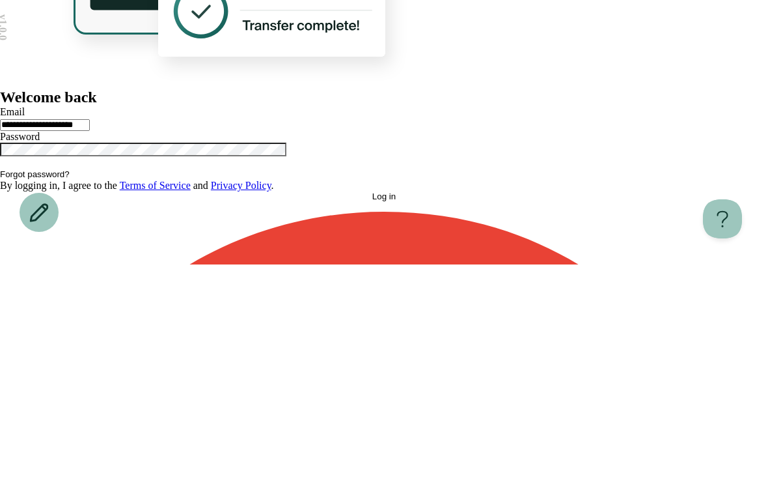
click at [647, 413] on button "Log in" at bounding box center [384, 418] width 768 height 10
